Goal: Task Accomplishment & Management: Use online tool/utility

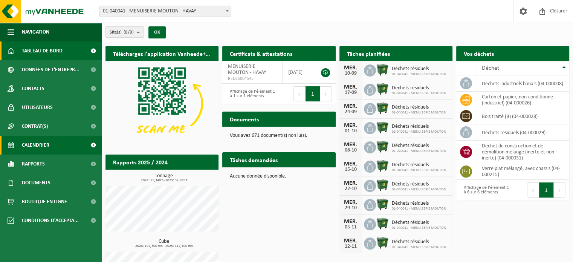
click at [65, 142] on link "Calendrier" at bounding box center [51, 145] width 102 height 19
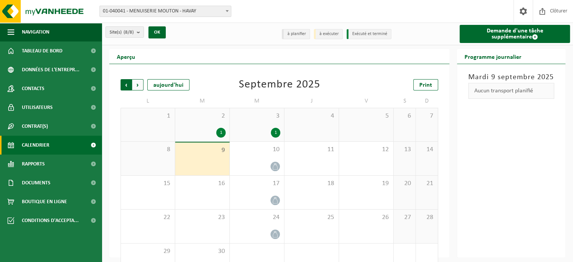
click at [141, 88] on span "Suivant" at bounding box center [137, 84] width 11 height 11
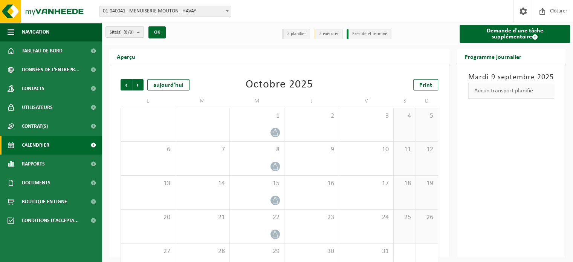
click at [141, 88] on span "Suivant" at bounding box center [137, 84] width 11 height 11
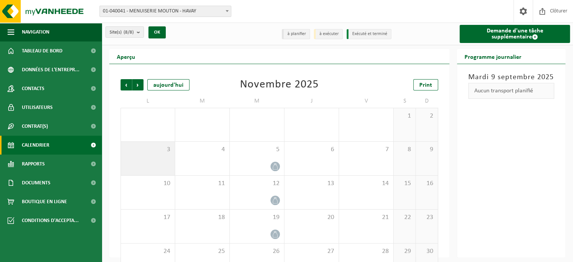
click at [155, 161] on div "3" at bounding box center [148, 159] width 54 height 34
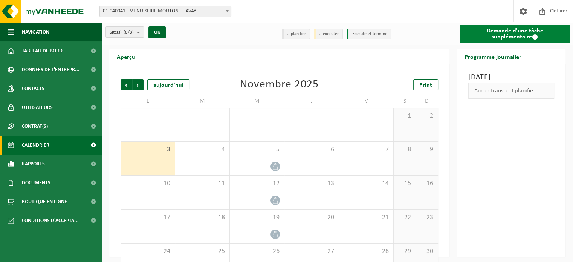
click at [497, 37] on link "Demande d'une tâche supplémentaire" at bounding box center [514, 34] width 110 height 18
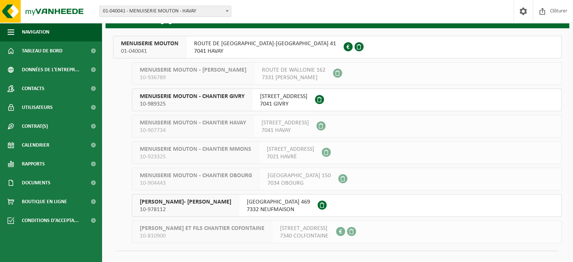
scroll to position [49, 0]
